Goal: Task Accomplishment & Management: Manage account settings

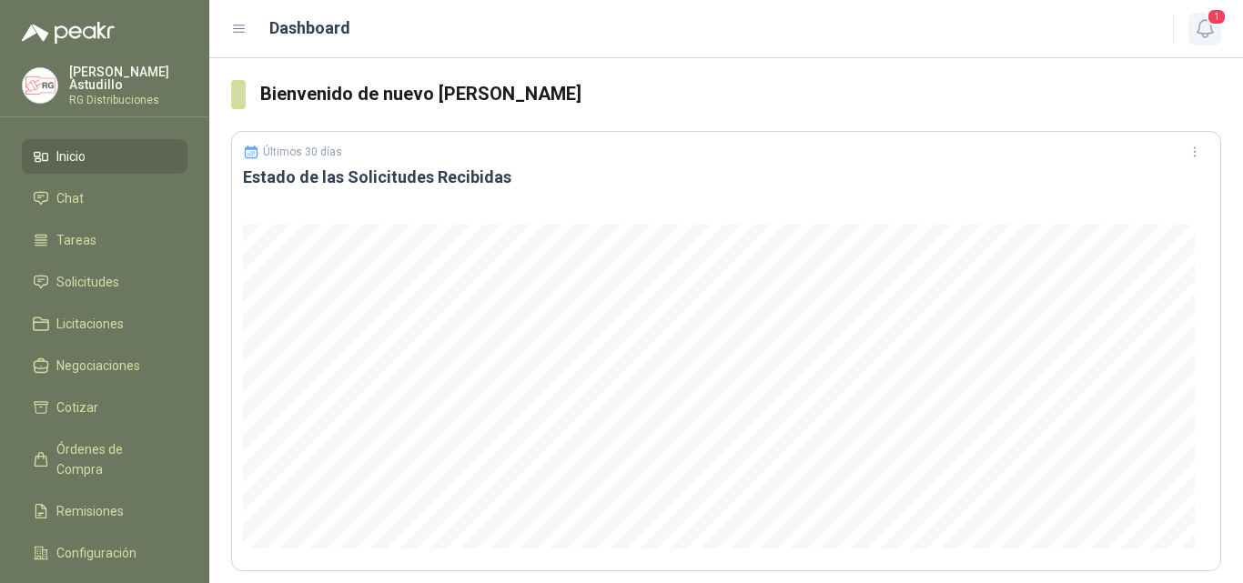
click at [1213, 17] on span "1" at bounding box center [1216, 16] width 20 height 17
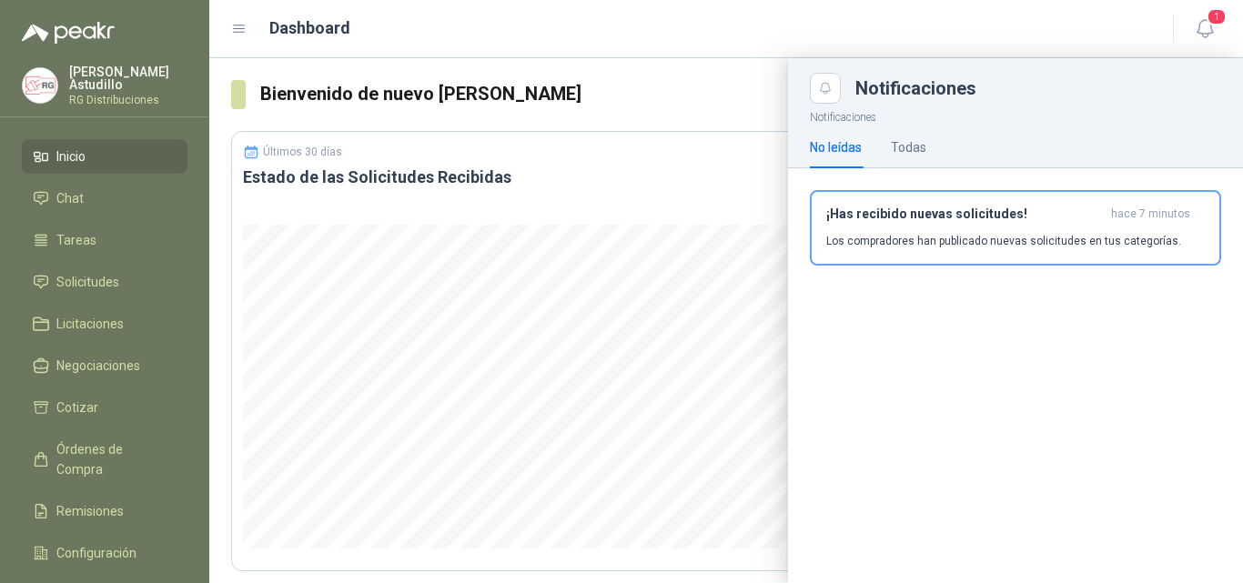
click at [886, 225] on div "¡Has recibido nuevas solicitudes! hace 7 minutos Los compradores han publicado …" at bounding box center [1015, 227] width 378 height 43
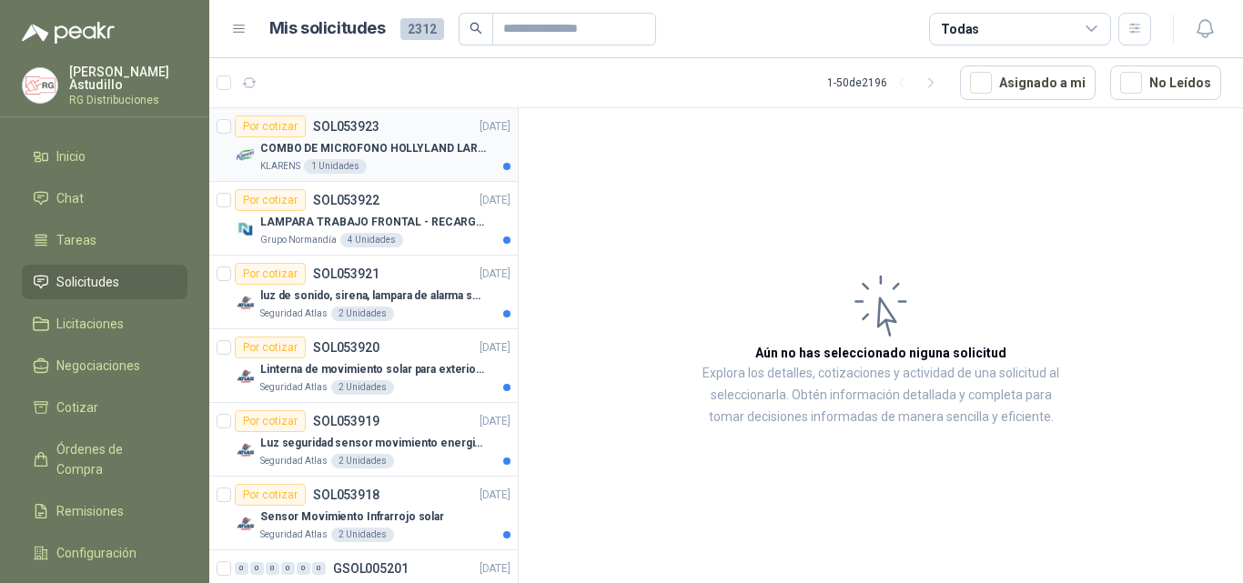
click at [426, 157] on div "COMBO DE MICROFONO HOLLYLAND LARK M2" at bounding box center [385, 148] width 250 height 22
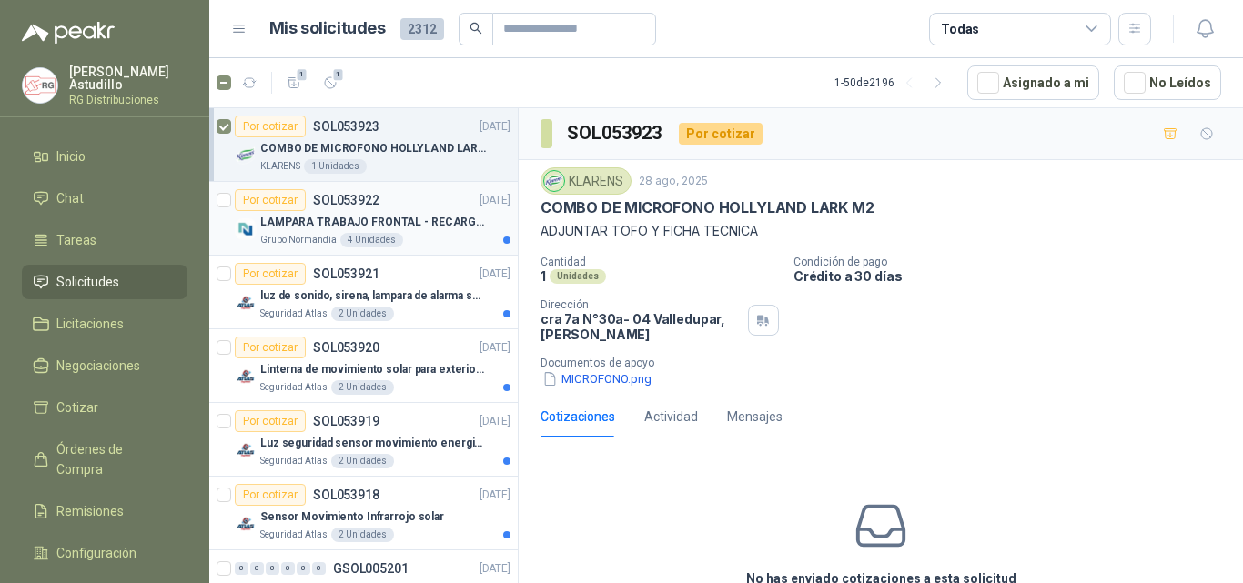
click at [396, 230] on p "LAMPARA TRABAJO FRONTAL - RECARGABLE" at bounding box center [373, 222] width 227 height 17
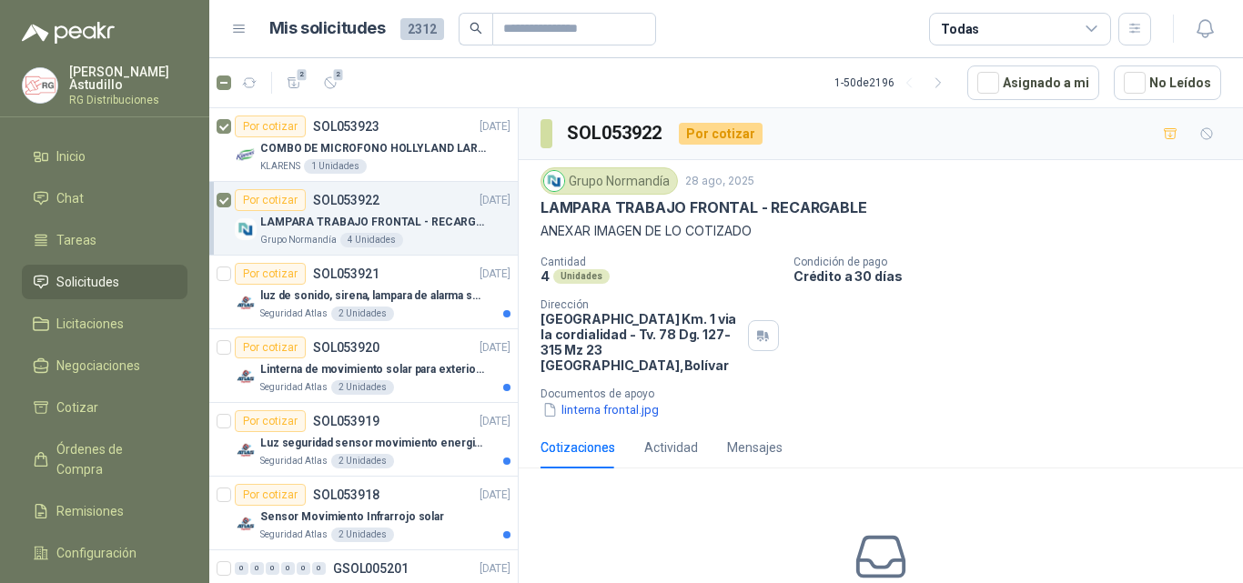
scroll to position [91, 0]
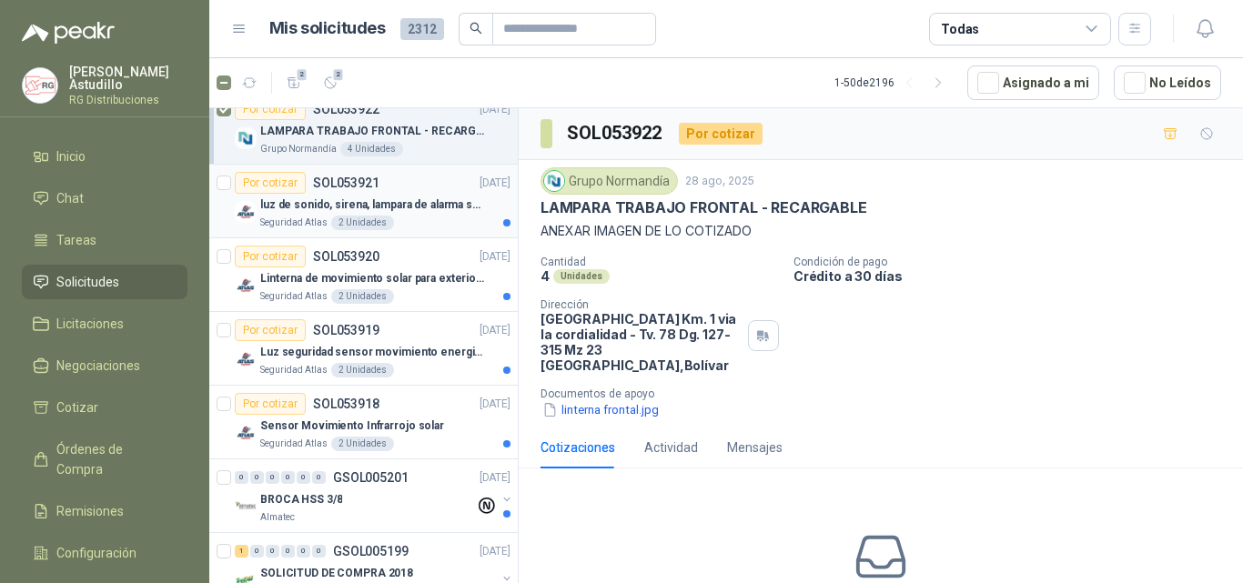
click at [388, 210] on p "luz de sonido, sirena, lampara de alarma solar" at bounding box center [373, 204] width 227 height 17
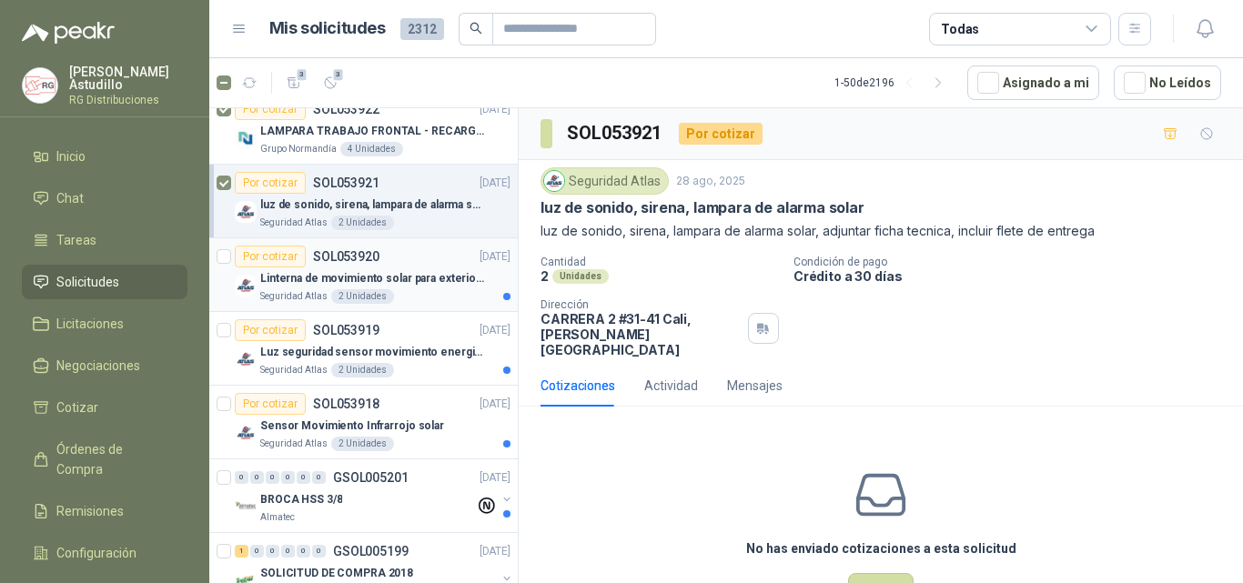
click at [437, 255] on div "Por cotizar SOL053920 [DATE]" at bounding box center [373, 257] width 276 height 22
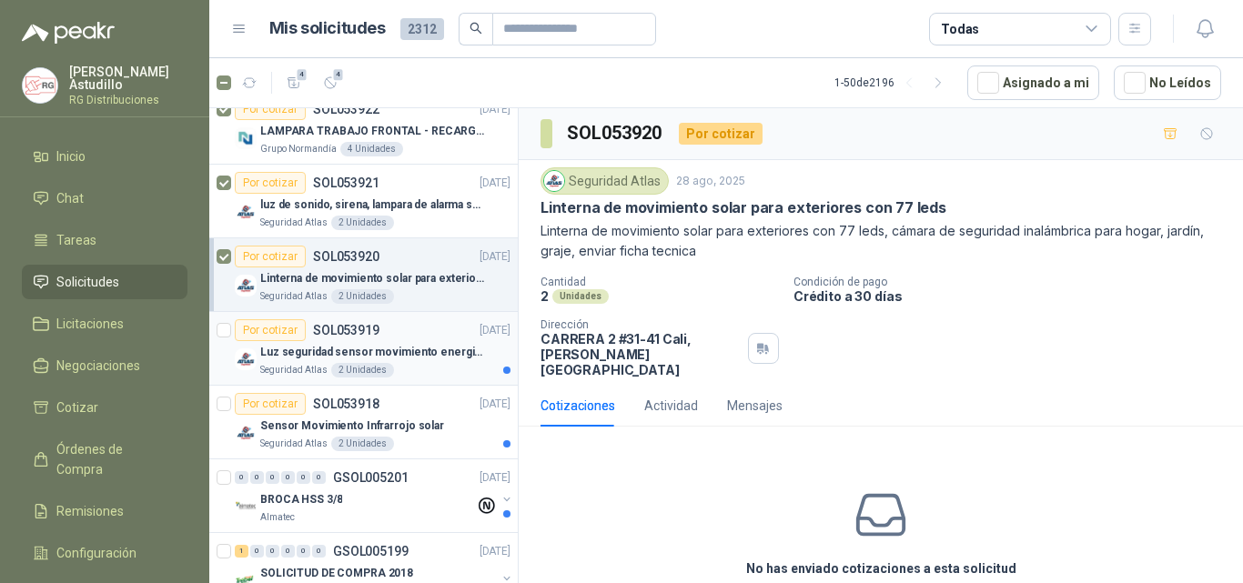
click at [428, 368] on div "Seguridad Atlas 2 Unidades" at bounding box center [385, 370] width 250 height 15
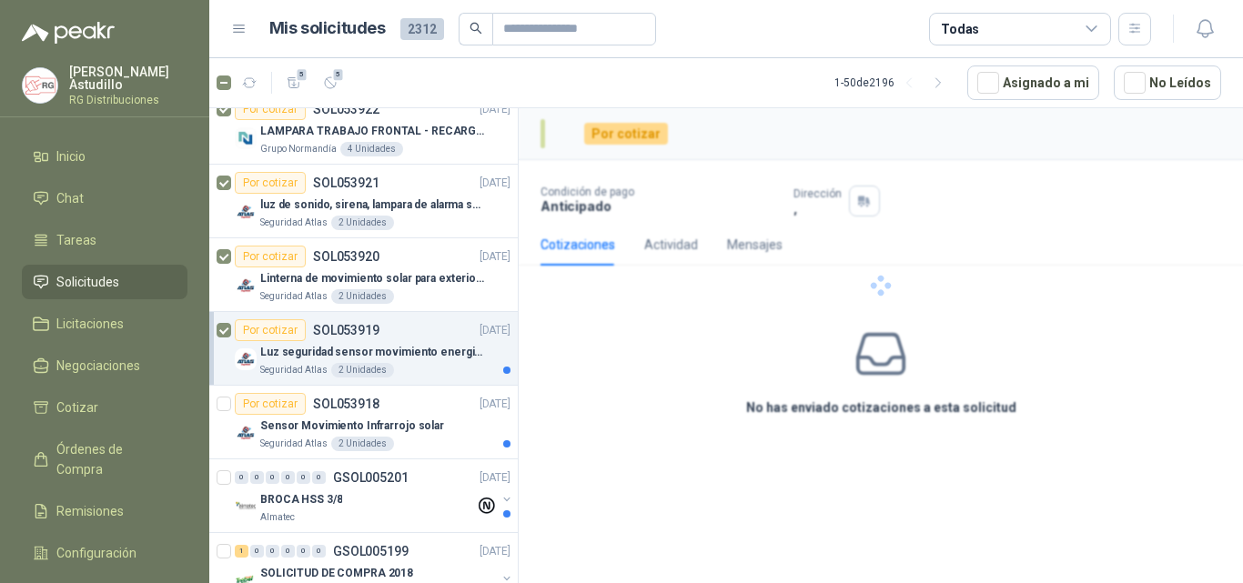
scroll to position [182, 0]
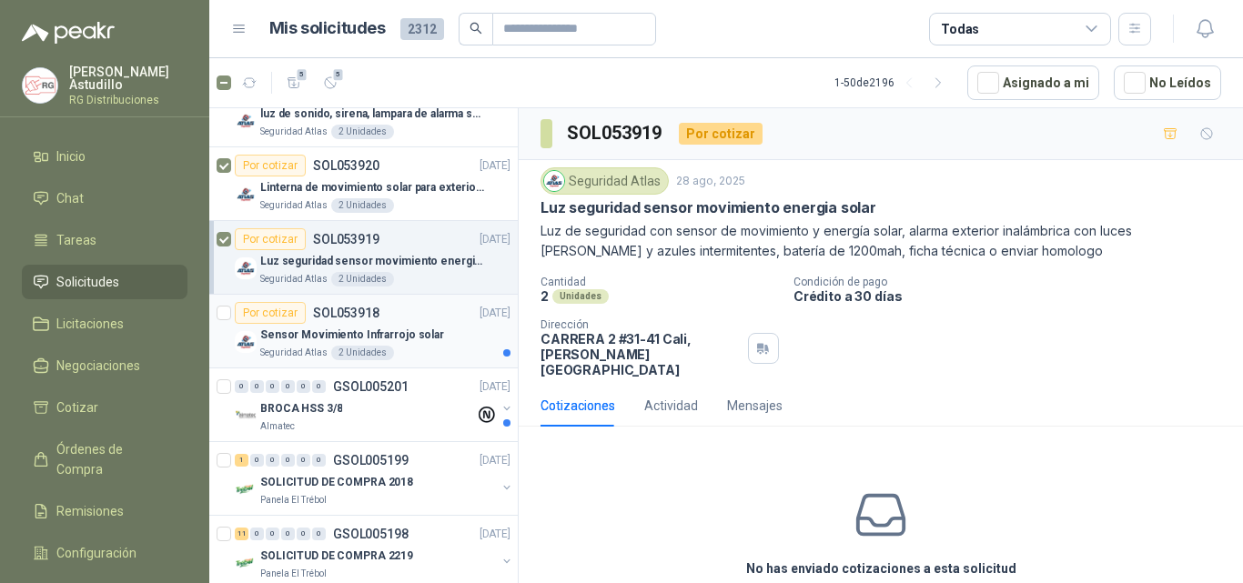
click at [392, 325] on div "Sensor Movimiento Infrarrojo solar" at bounding box center [385, 335] width 250 height 22
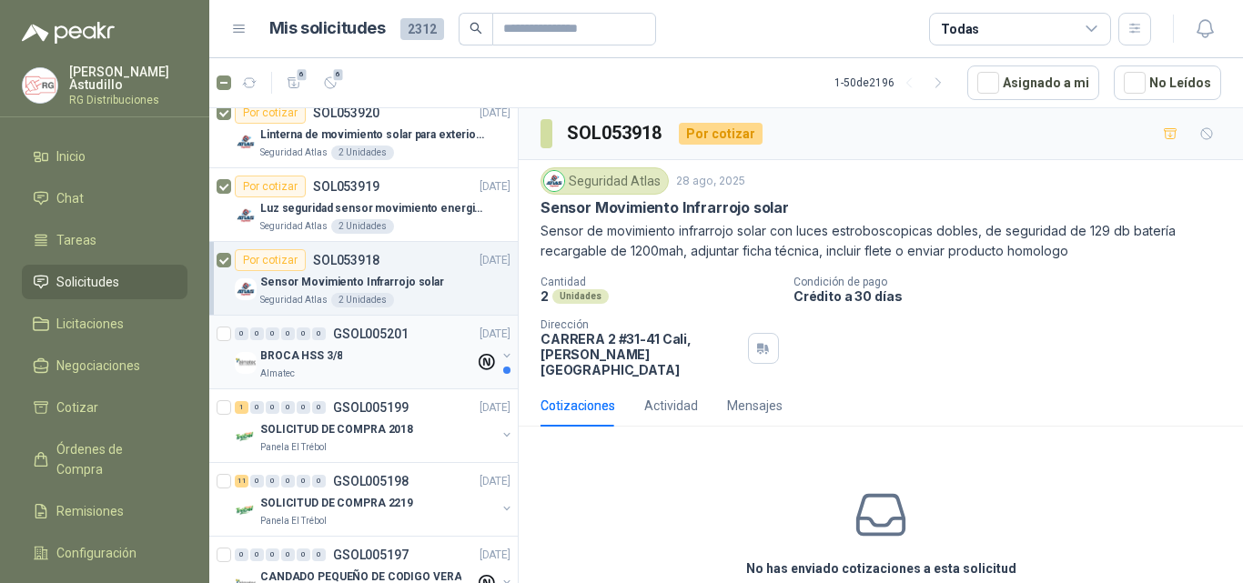
scroll to position [273, 0]
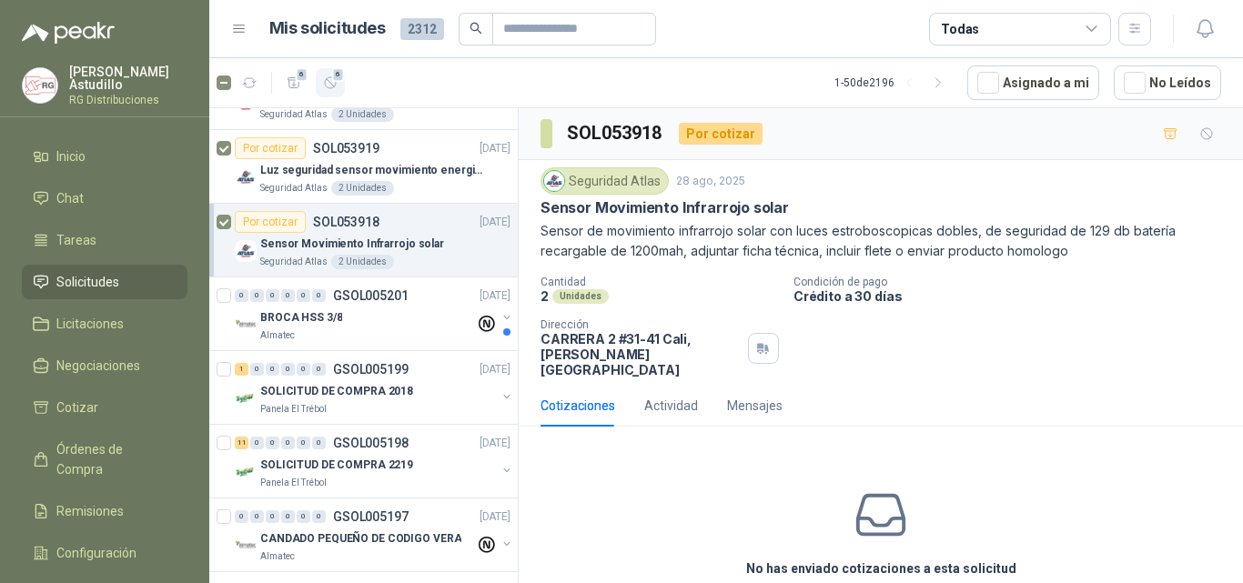
click at [337, 81] on span "6" at bounding box center [338, 74] width 13 height 15
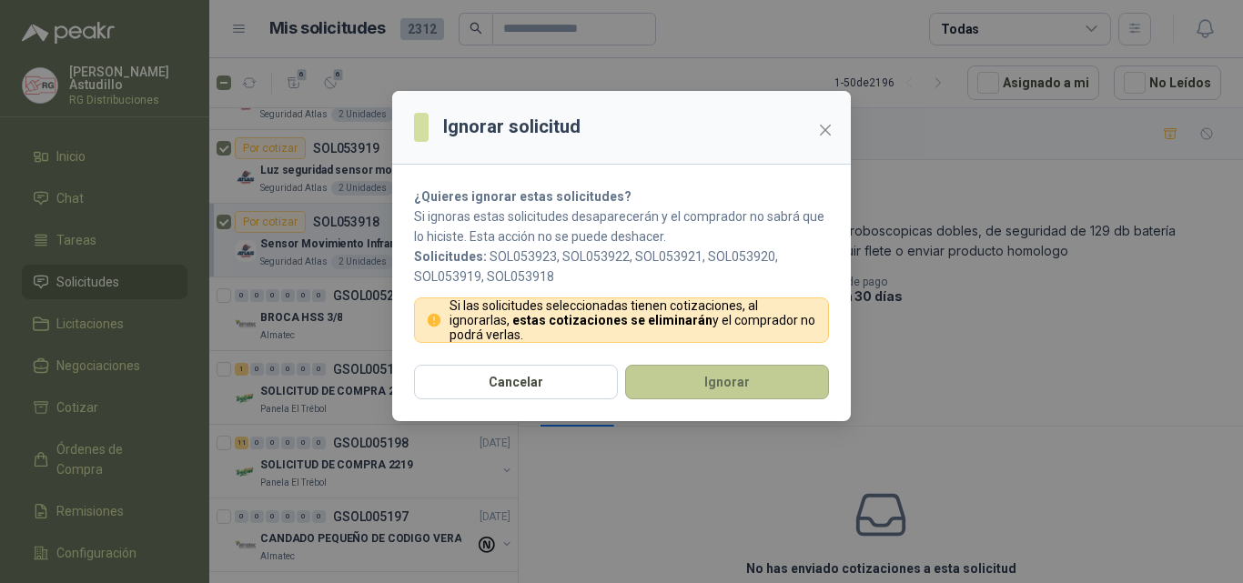
click at [693, 392] on button "Ignorar" at bounding box center [727, 382] width 204 height 35
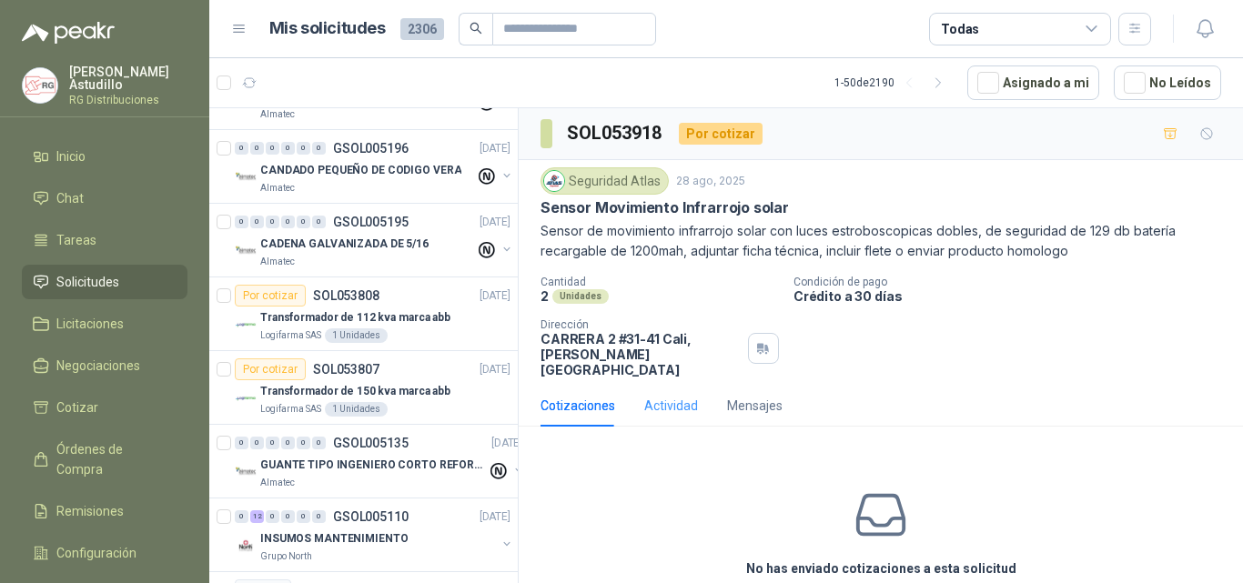
scroll to position [0, 0]
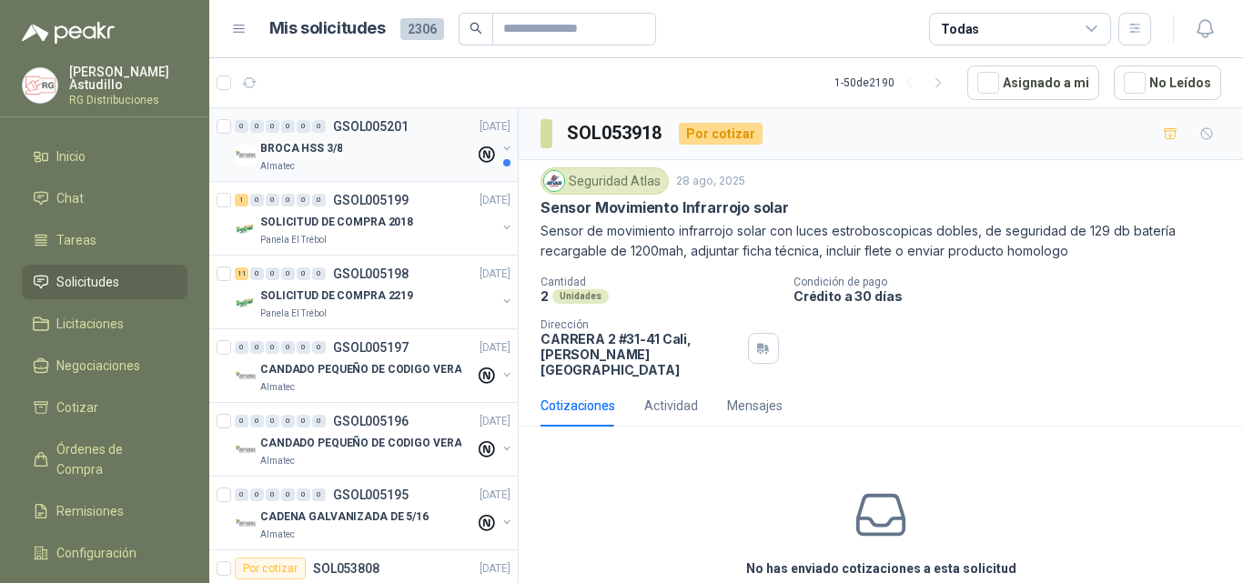
click at [386, 161] on div "Almatec" at bounding box center [367, 166] width 215 height 15
